Goal: Find specific page/section: Find specific page/section

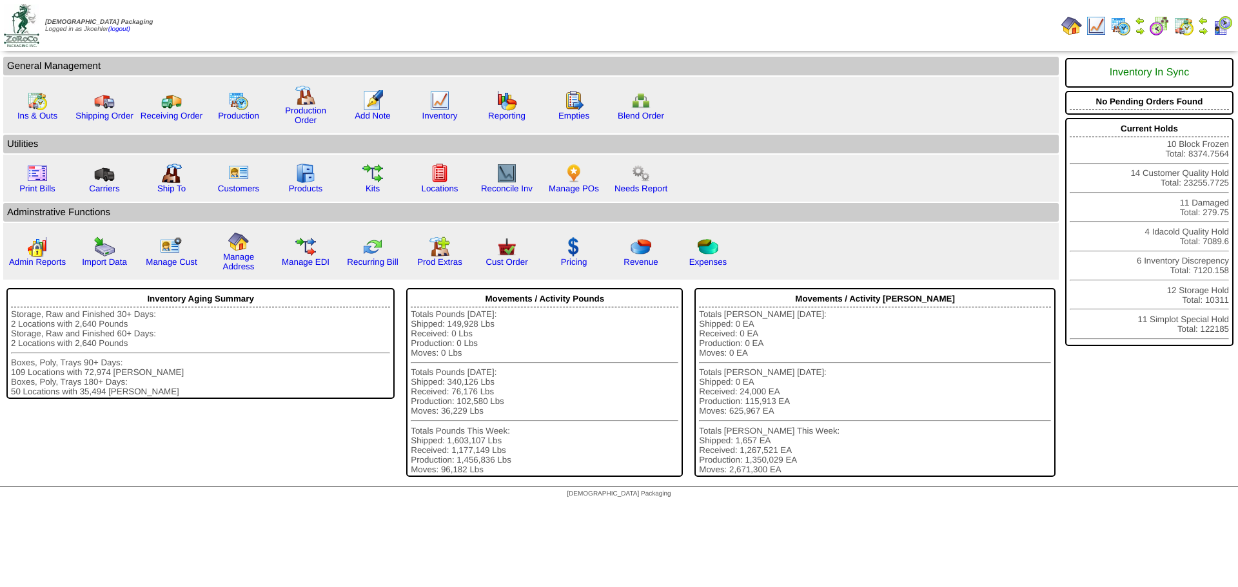
click at [1116, 23] on img at bounding box center [1120, 25] width 21 height 21
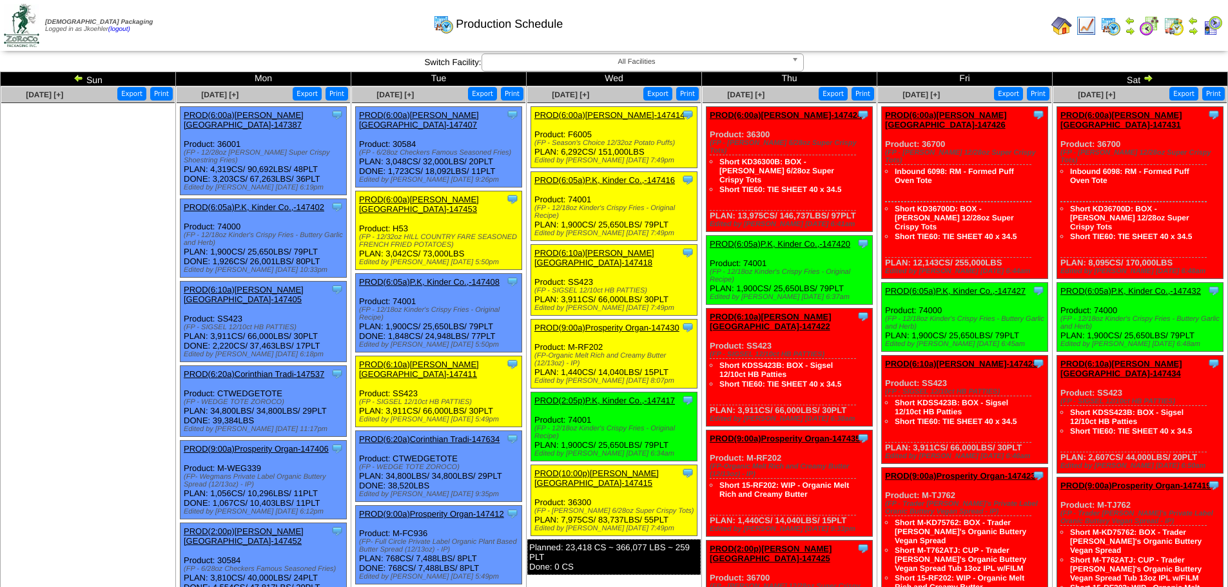
click at [1171, 23] on img at bounding box center [1173, 25] width 21 height 21
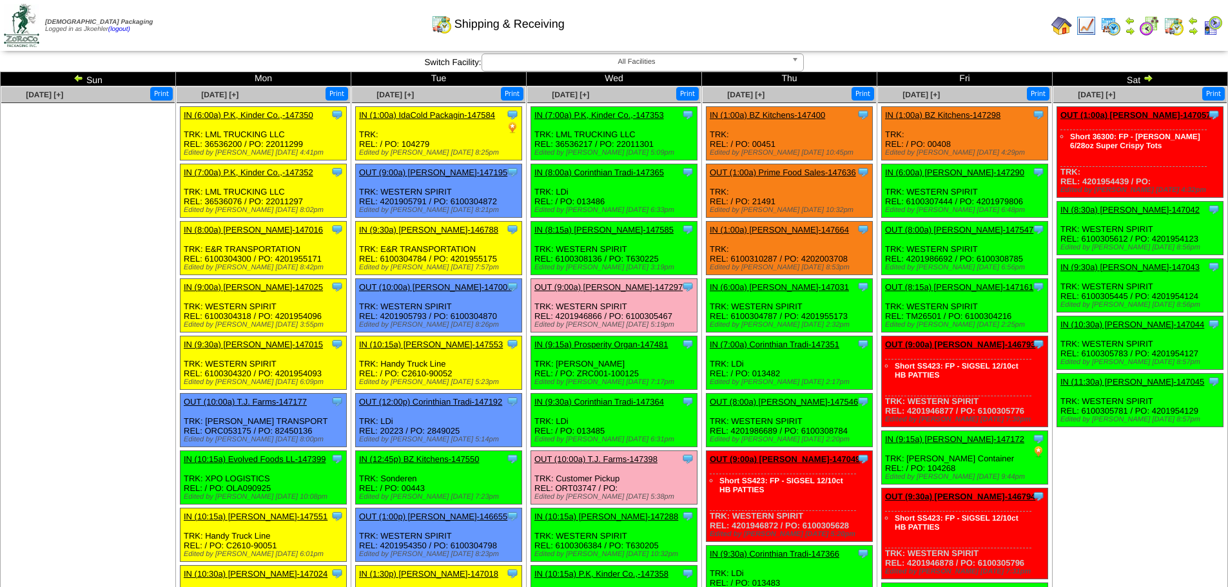
click at [1107, 26] on img at bounding box center [1110, 25] width 21 height 21
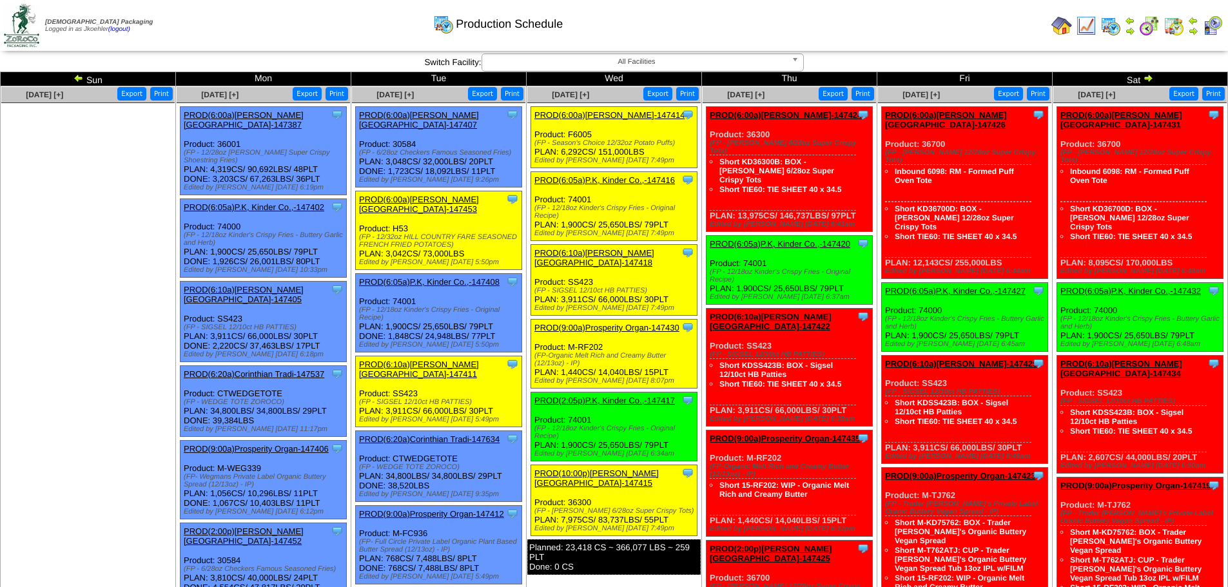
click at [76, 81] on img at bounding box center [78, 78] width 10 height 10
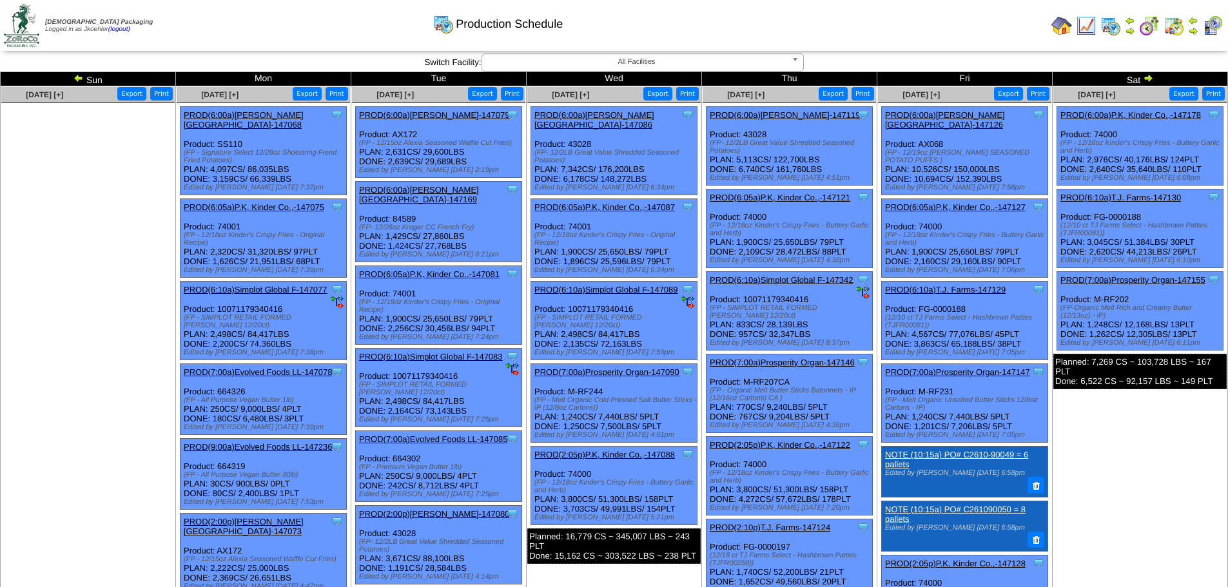
click at [833, 20] on div "Production Schedule" at bounding box center [498, 19] width 706 height 35
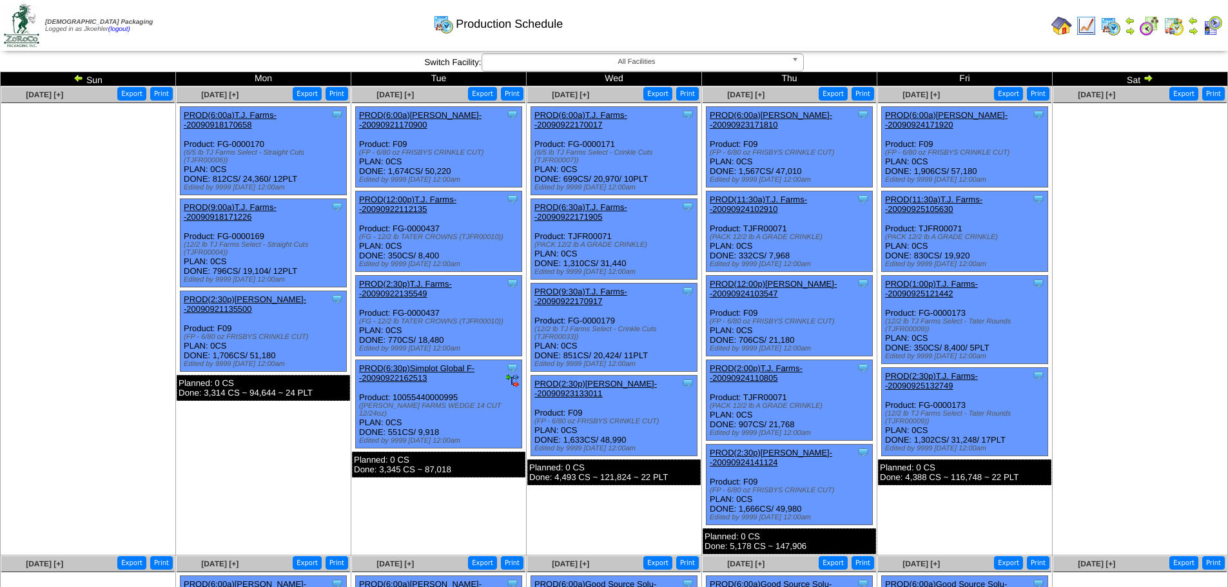
click at [127, 139] on ul at bounding box center [87, 199] width 173 height 193
click at [78, 75] on img at bounding box center [78, 78] width 10 height 10
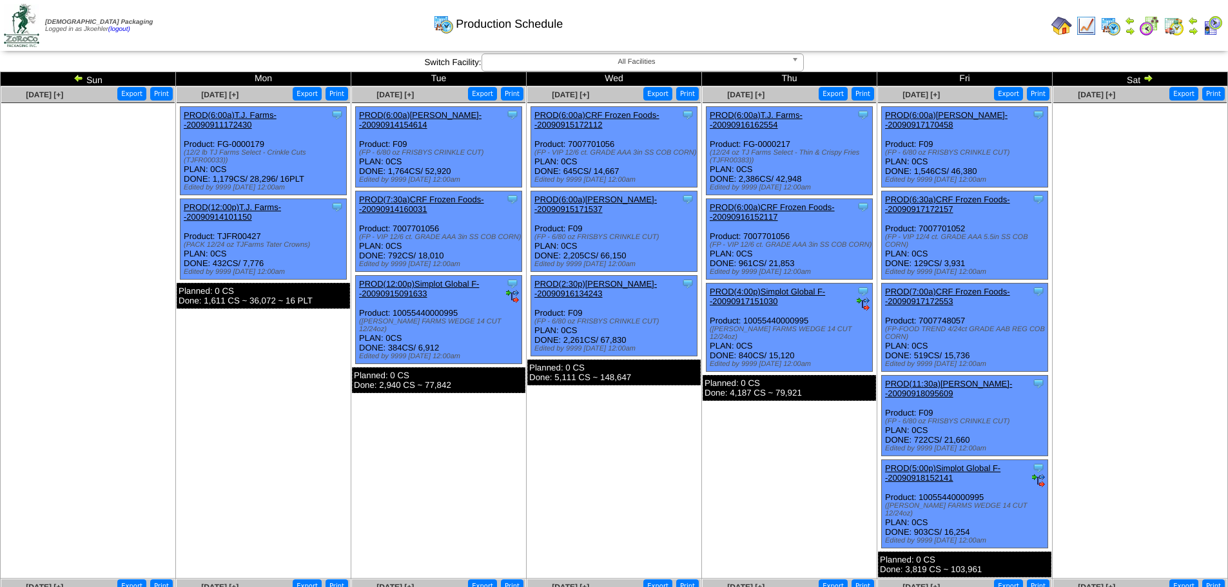
drag, startPoint x: 0, startPoint y: 0, endPoint x: 76, endPoint y: 76, distance: 107.6
click at [76, 76] on img at bounding box center [78, 78] width 10 height 10
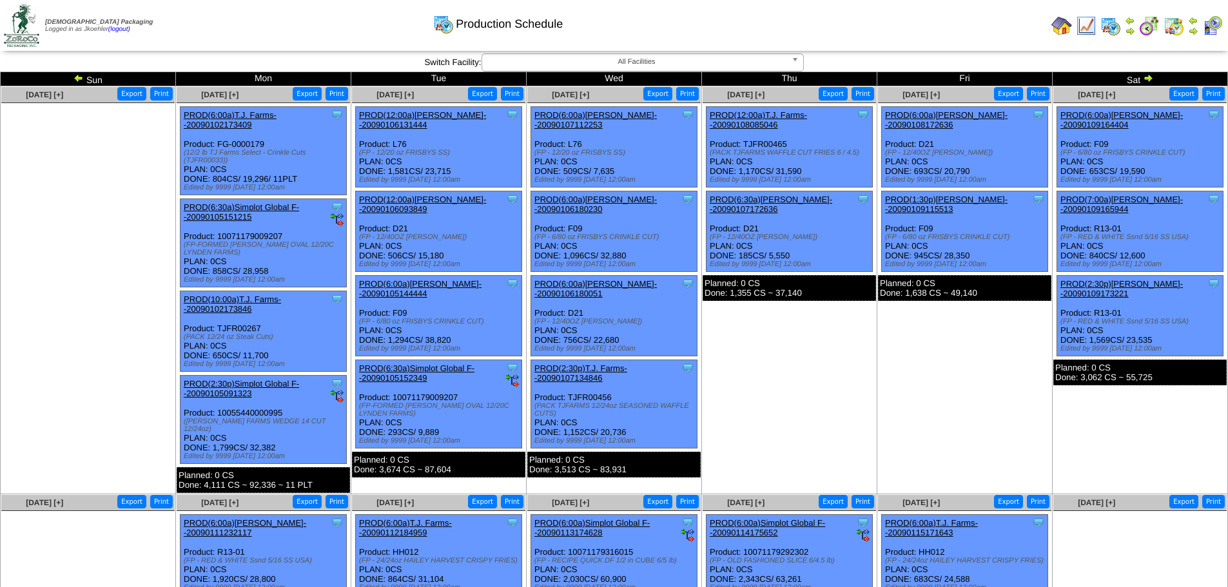
click at [78, 78] on img at bounding box center [78, 78] width 10 height 10
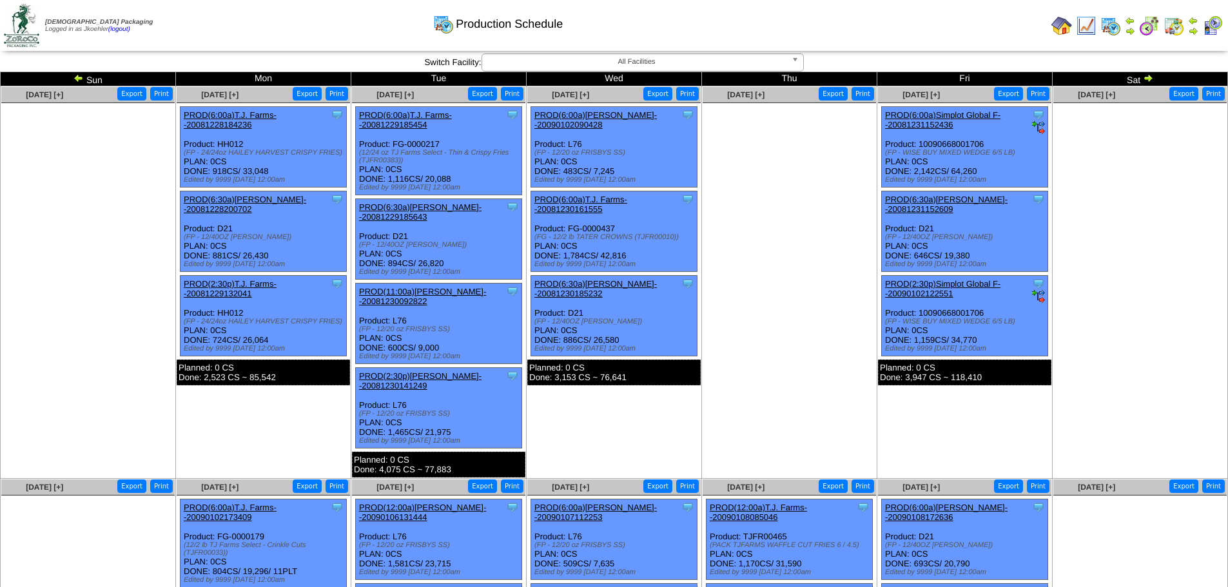
click at [77, 78] on img at bounding box center [78, 78] width 10 height 10
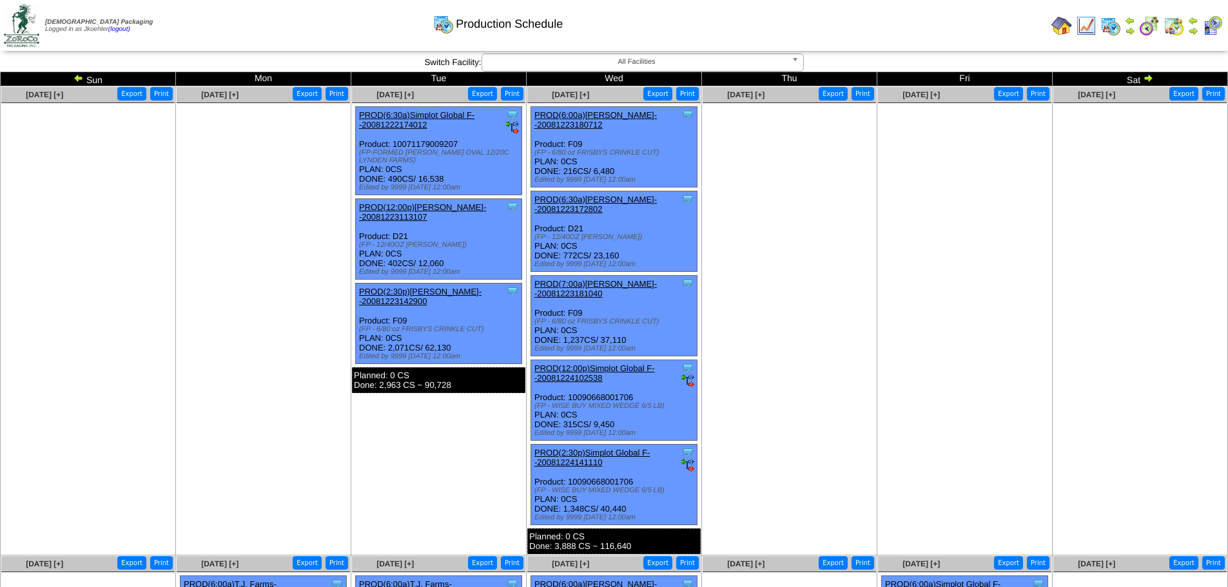
click at [77, 78] on img at bounding box center [78, 78] width 10 height 10
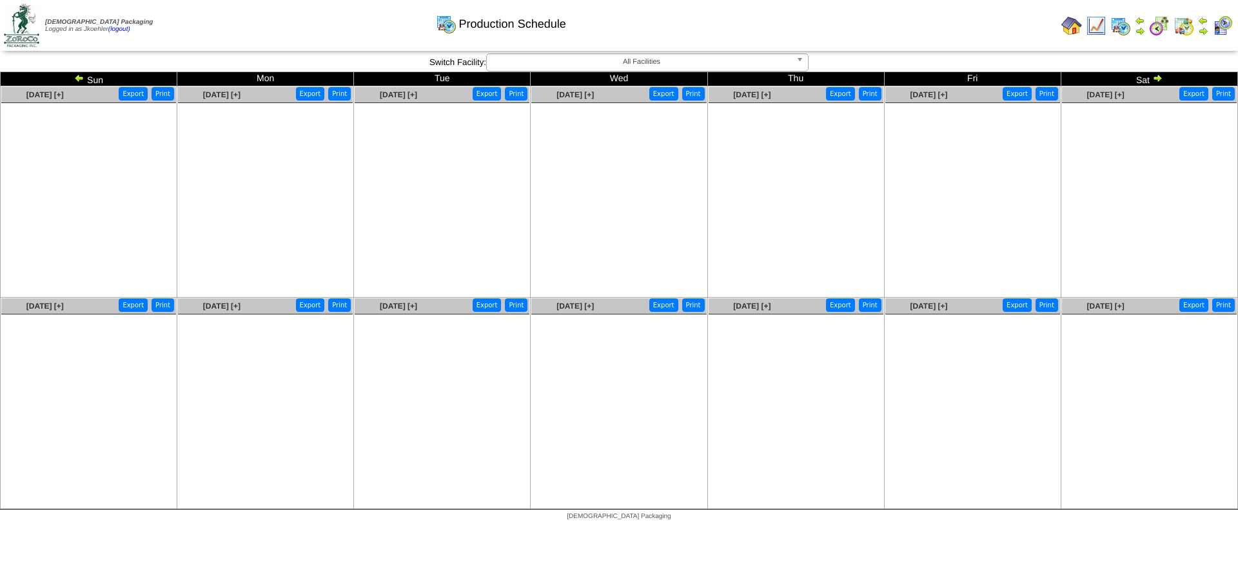
click at [1180, 21] on img at bounding box center [1183, 25] width 21 height 21
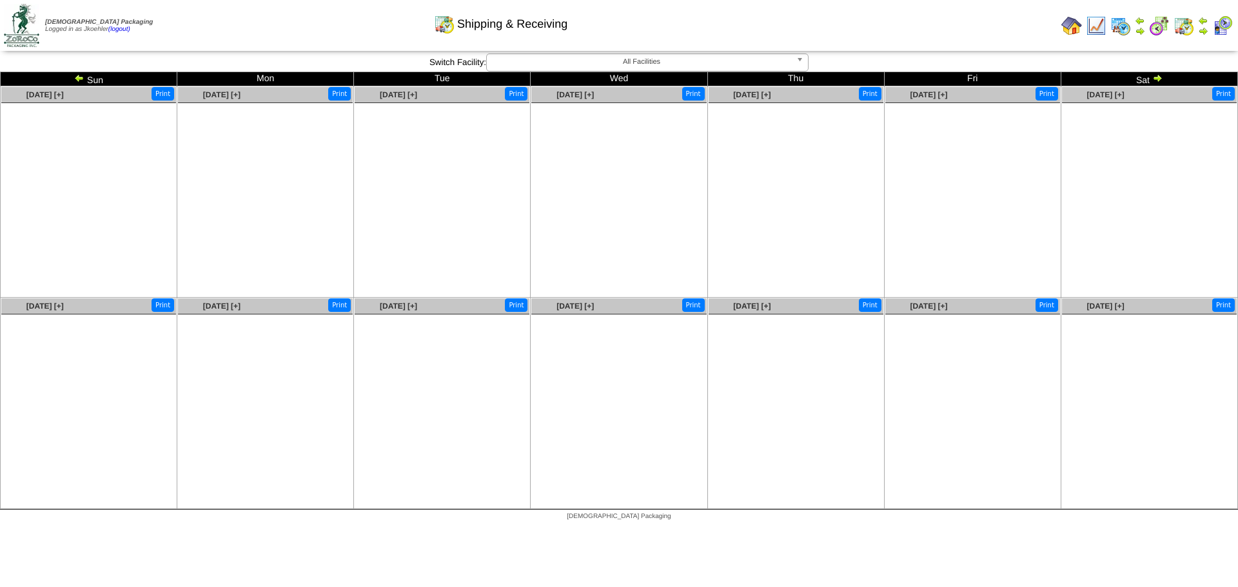
click at [1125, 26] on img at bounding box center [1120, 25] width 21 height 21
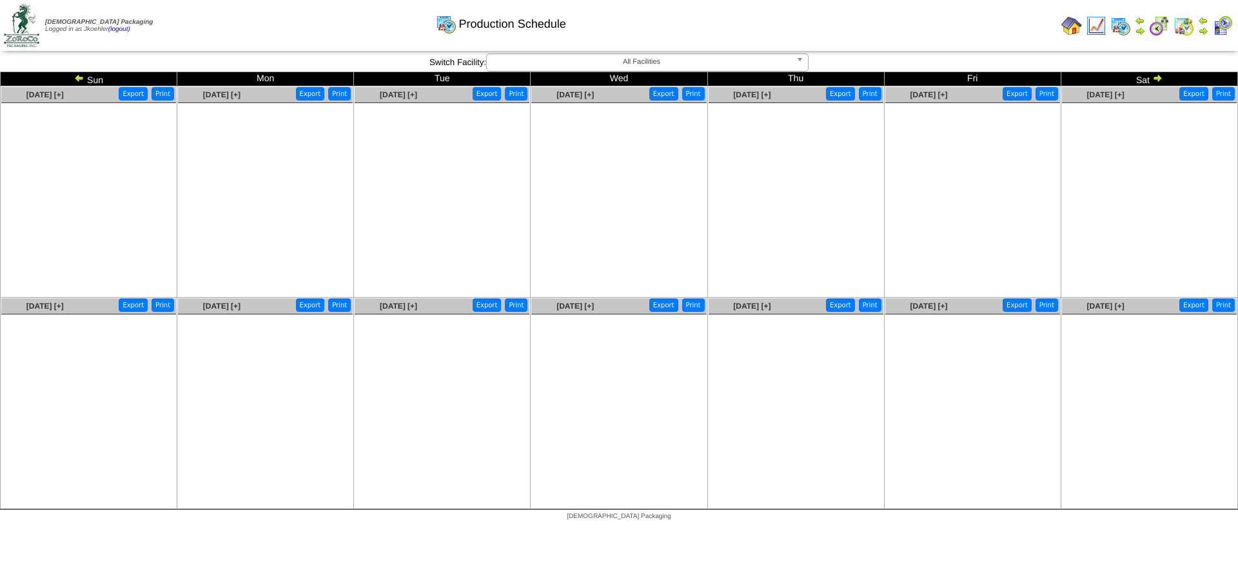
click at [1156, 78] on img at bounding box center [1157, 78] width 10 height 10
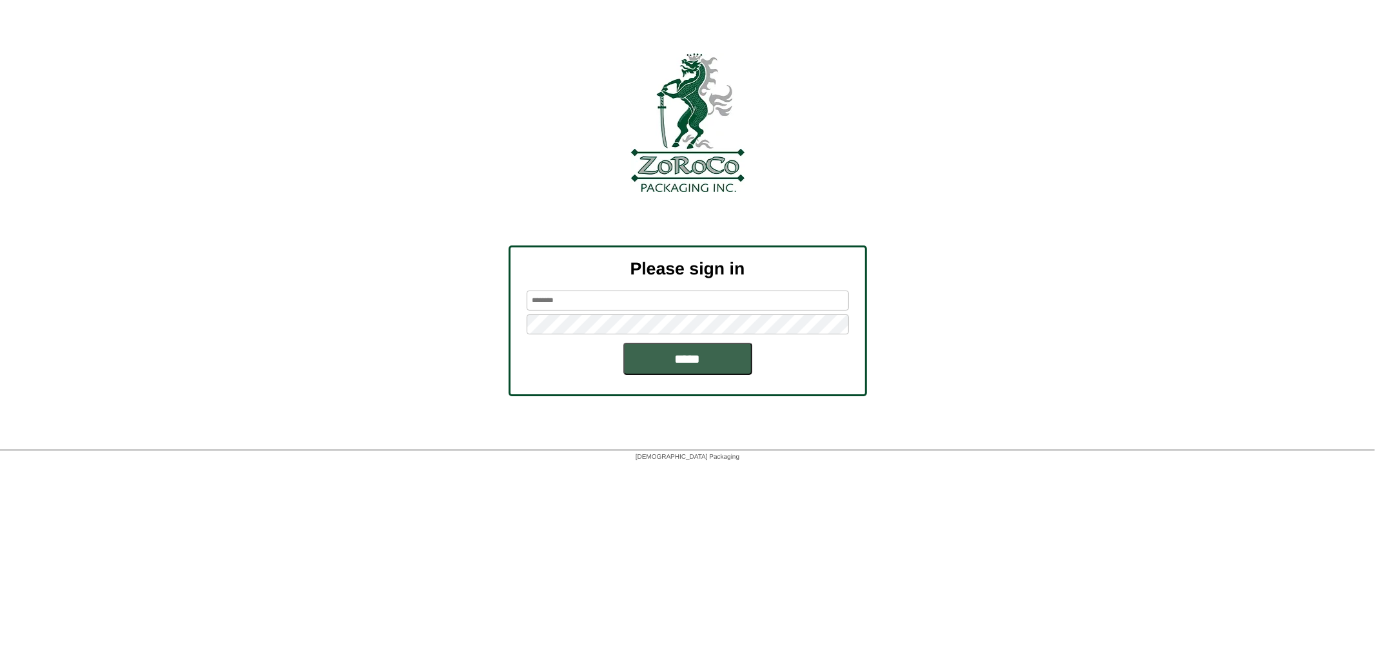
type input "********"
click at [666, 358] on input "*****" at bounding box center [687, 359] width 129 height 32
